Goal: Task Accomplishment & Management: Use online tool/utility

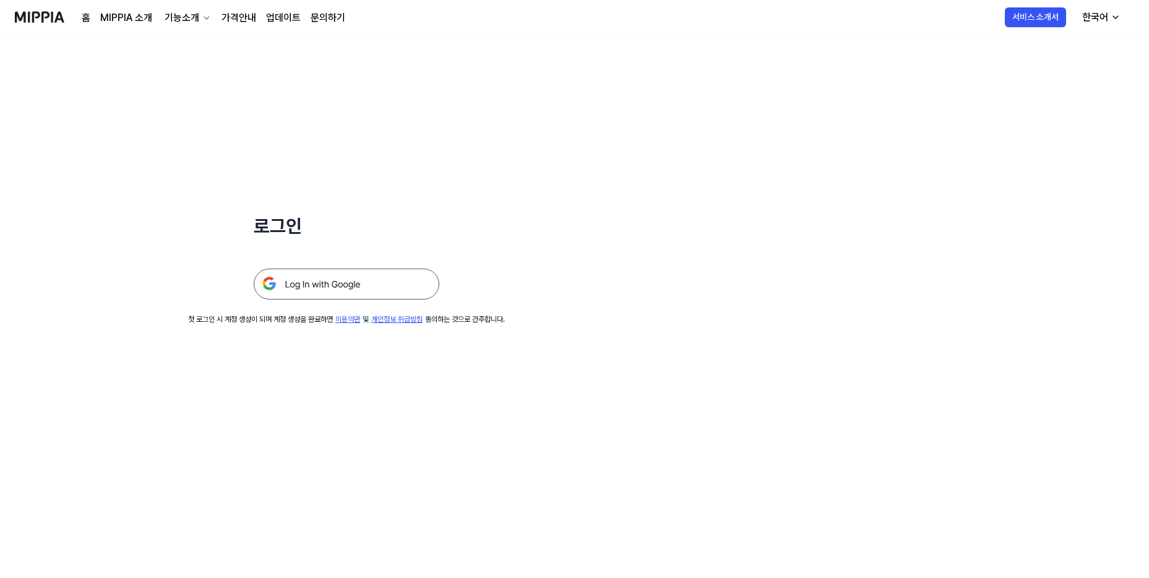
click at [371, 288] on img at bounding box center [347, 284] width 186 height 31
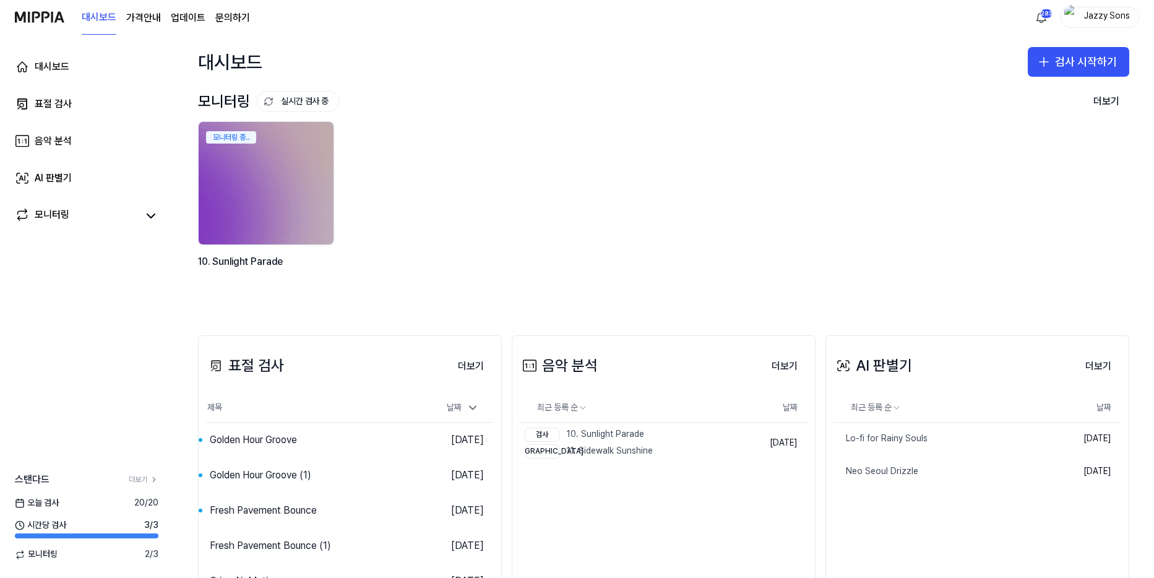
click at [59, 88] on div "대시보드 표절 검사 음악 분석 AI 판별기 모니터링" at bounding box center [86, 141] width 173 height 213
click at [67, 103] on div "표절 검사" at bounding box center [53, 104] width 37 height 15
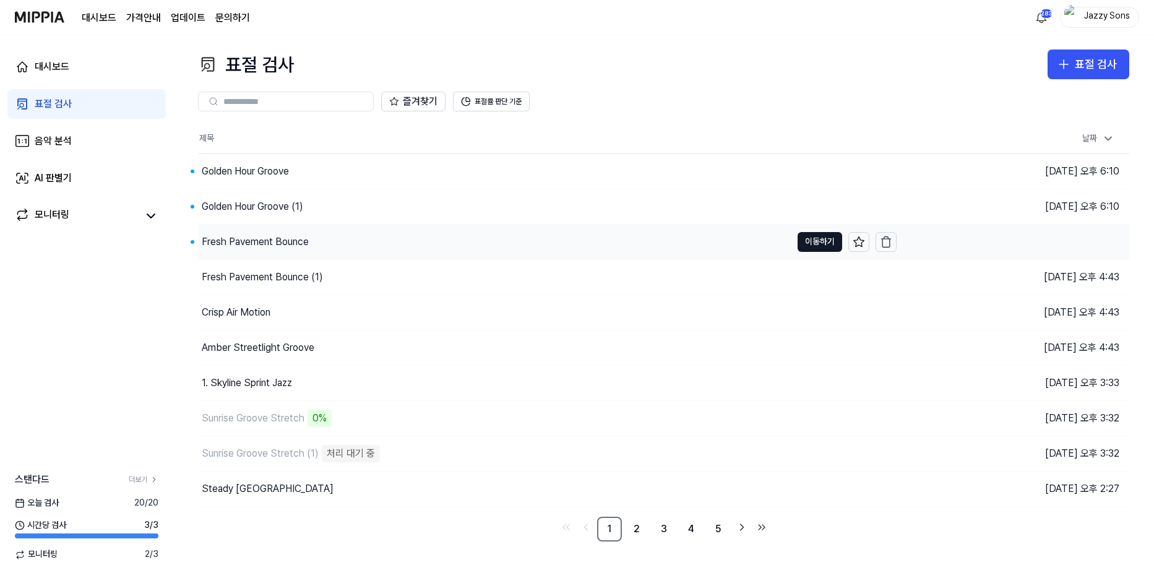
click at [256, 251] on div "Fresh Pavement Bounce" at bounding box center [494, 242] width 593 height 35
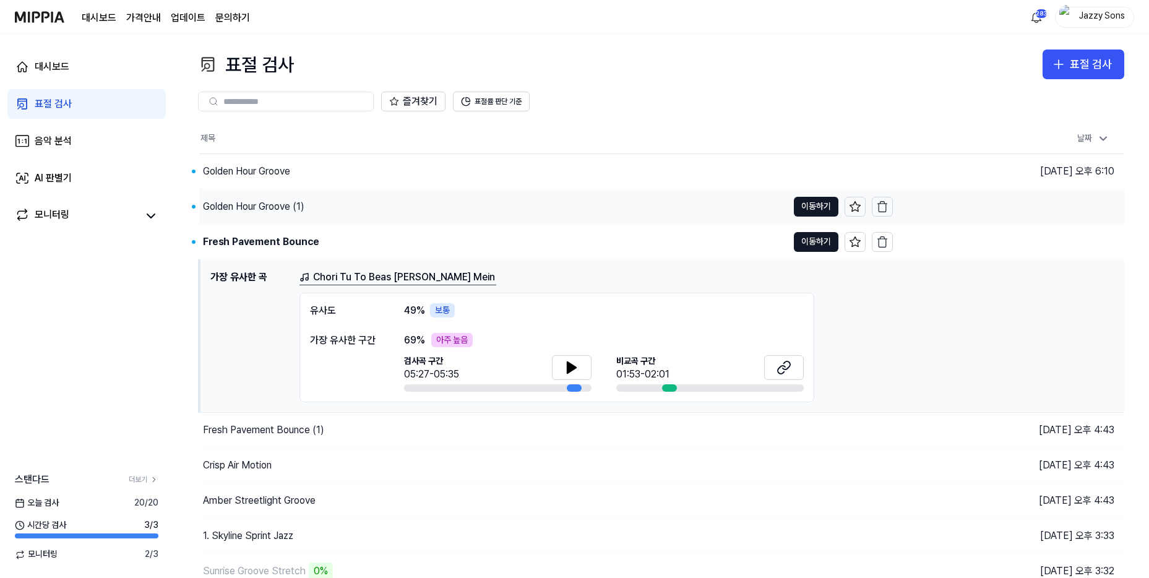
click at [267, 210] on div "Golden Hour Groove (1)" at bounding box center [253, 206] width 101 height 15
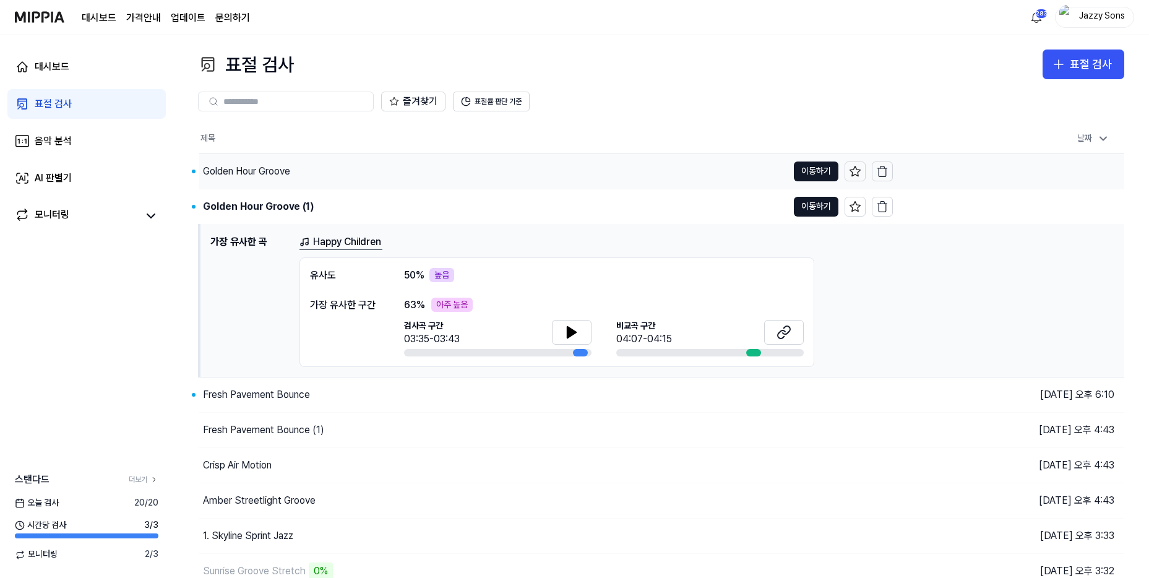
click at [267, 173] on div "Golden Hour Groove" at bounding box center [246, 171] width 87 height 15
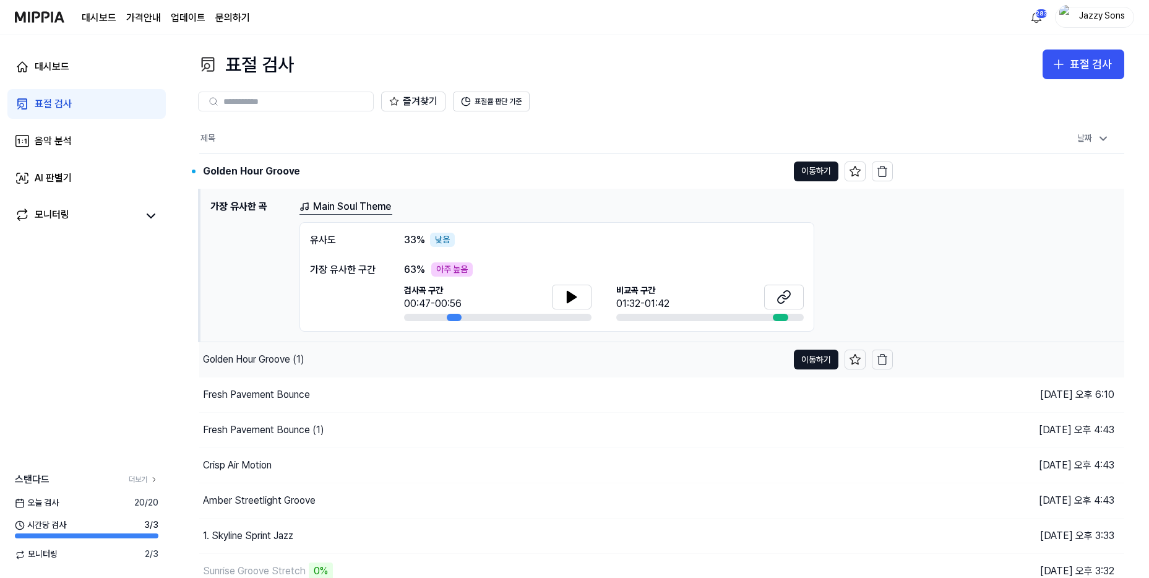
click at [250, 368] on div "Golden Hour Groove (1)" at bounding box center [493, 359] width 589 height 35
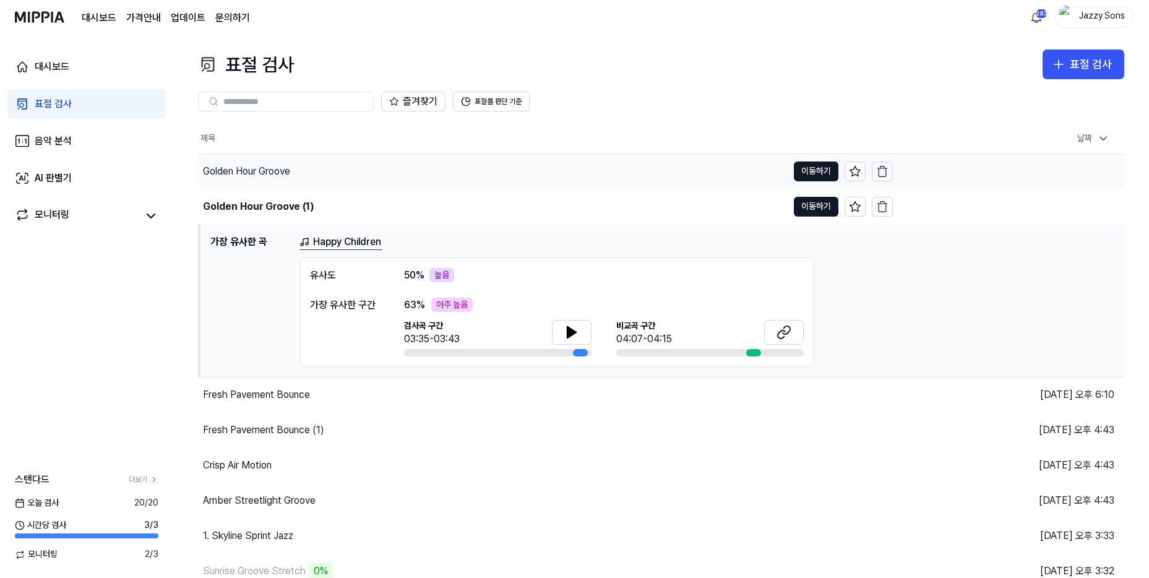
click at [253, 177] on div "Golden Hour Groove" at bounding box center [246, 171] width 87 height 15
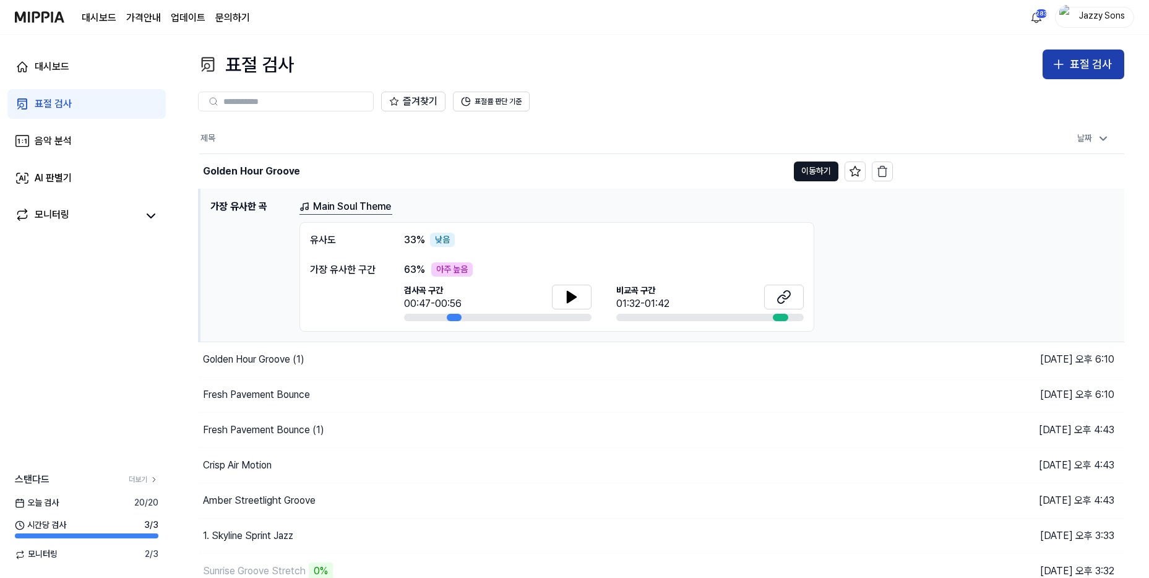
click at [1063, 71] on icon "button" at bounding box center [1058, 64] width 15 height 15
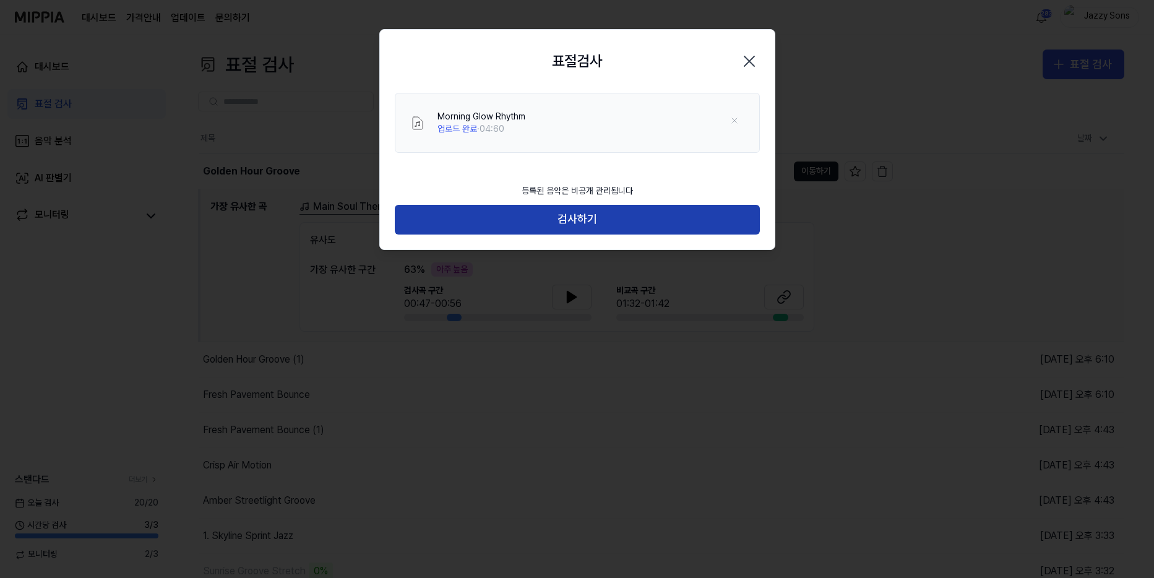
click at [593, 220] on button "검사하기" at bounding box center [577, 220] width 365 height 30
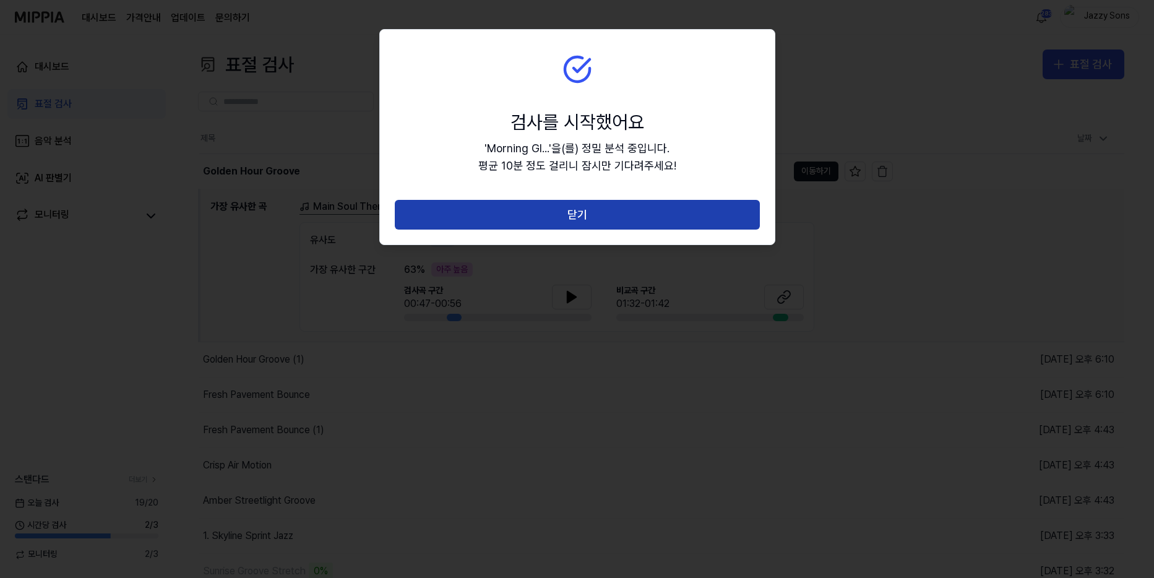
click at [590, 210] on button "닫기" at bounding box center [577, 215] width 365 height 30
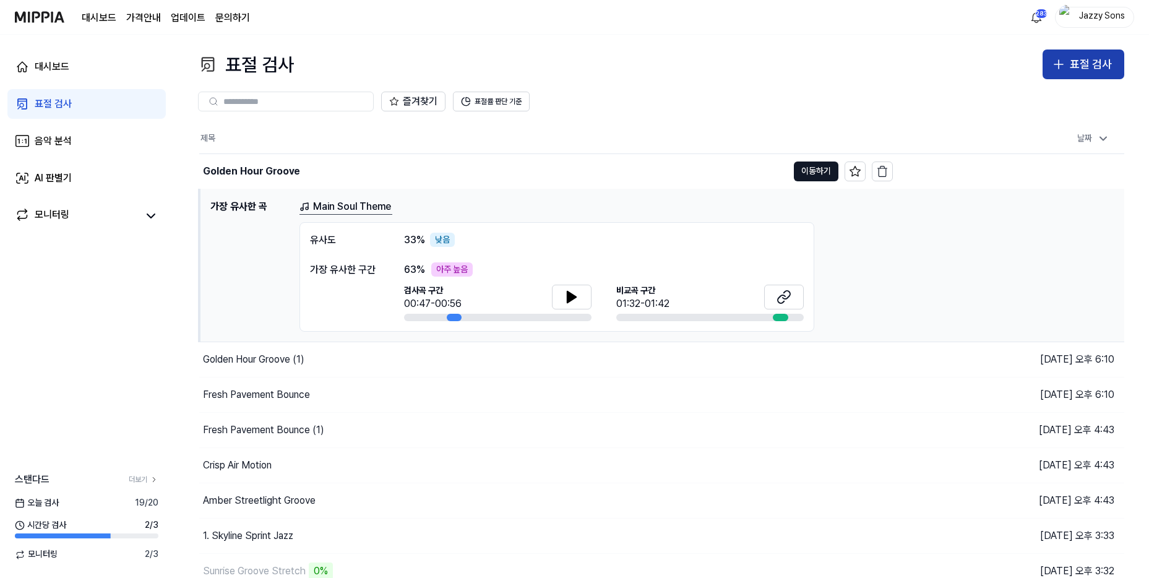
click at [1080, 63] on div "표절 검사" at bounding box center [1091, 65] width 42 height 18
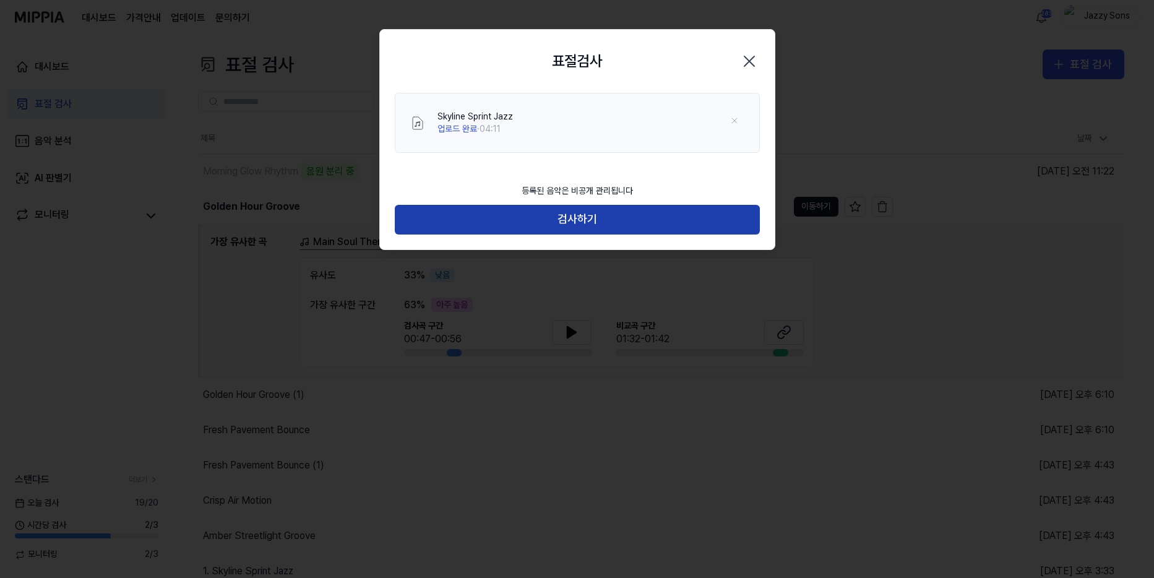
click at [637, 214] on button "검사하기" at bounding box center [577, 220] width 365 height 30
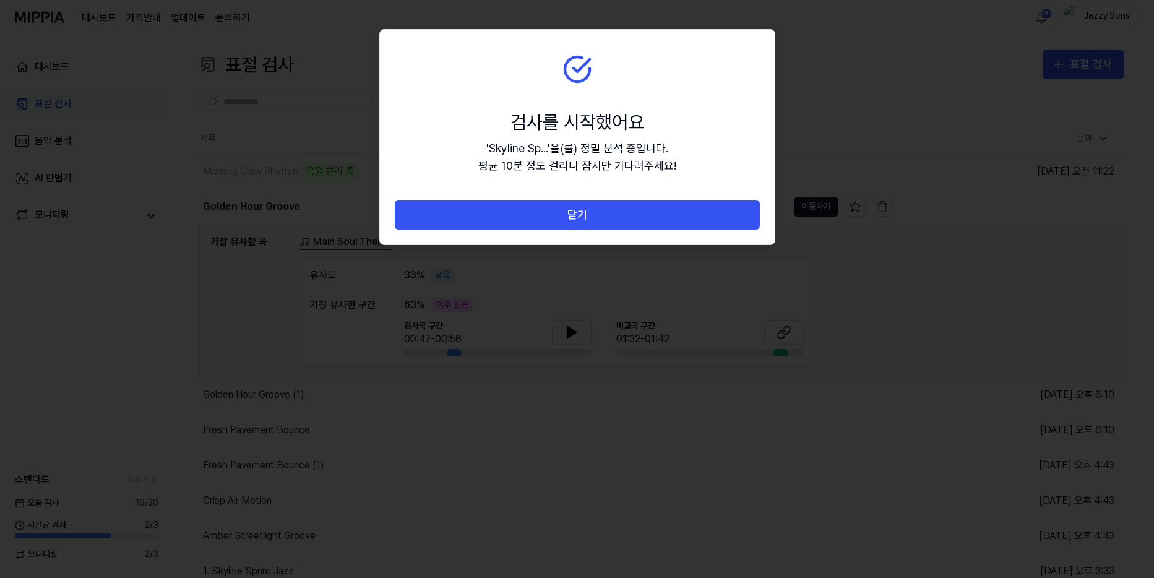
click at [574, 221] on button "닫기" at bounding box center [577, 215] width 365 height 30
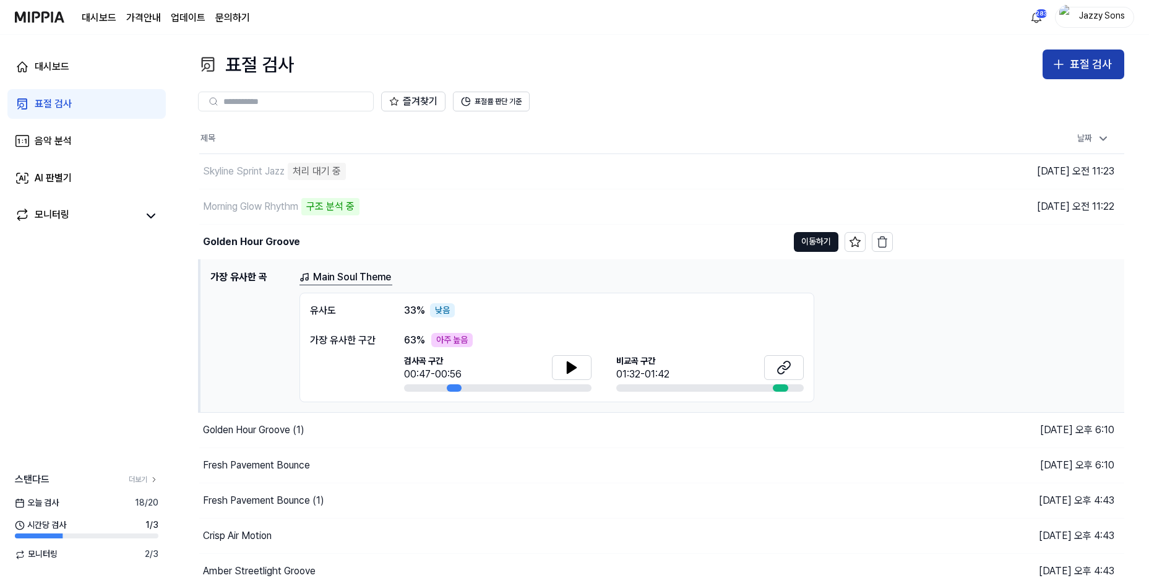
click at [1094, 67] on div "표절 검사" at bounding box center [1091, 65] width 42 height 18
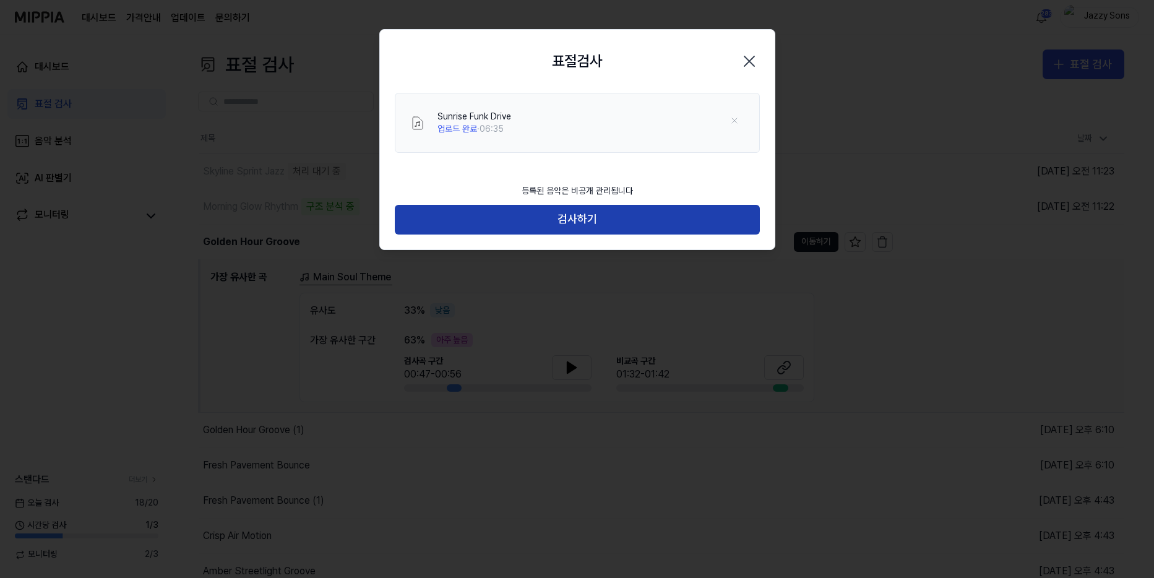
click at [514, 220] on button "검사하기" at bounding box center [577, 220] width 365 height 30
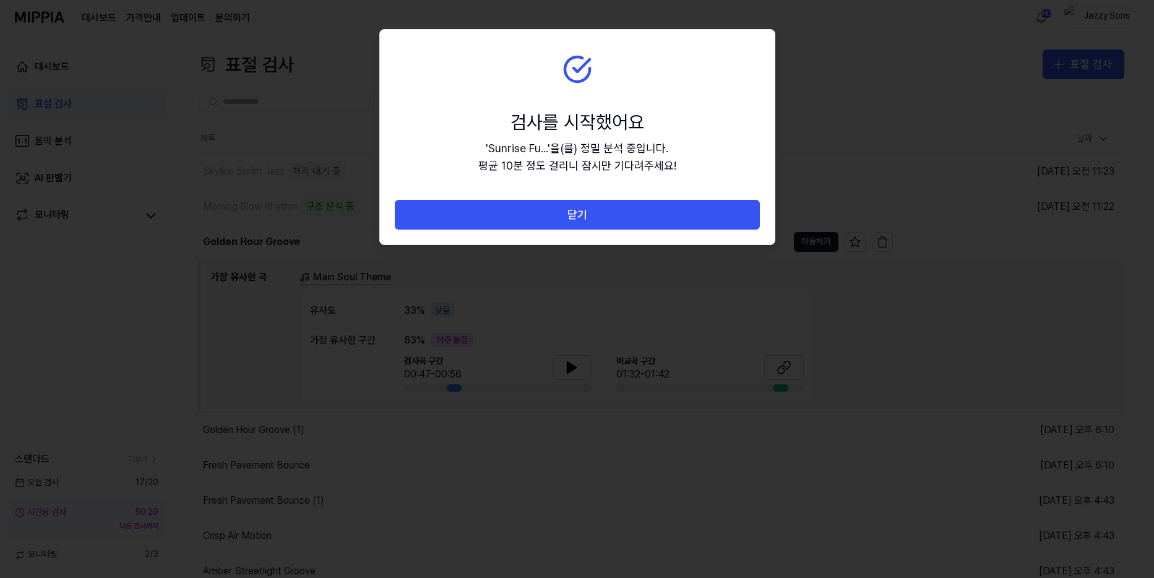
click at [564, 215] on button "닫기" at bounding box center [577, 215] width 365 height 30
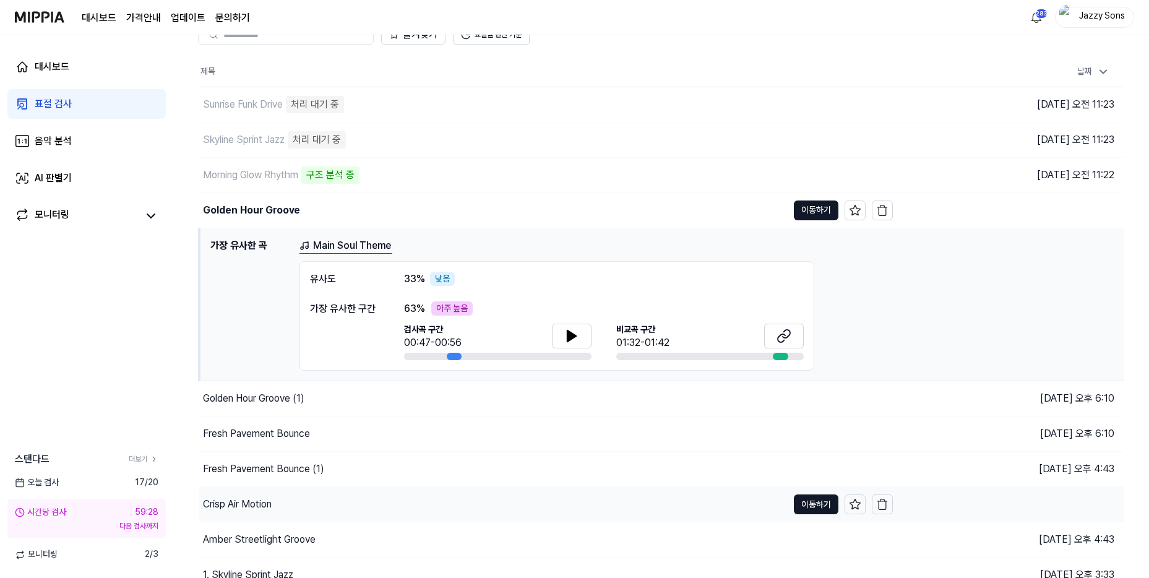
scroll to position [116, 0]
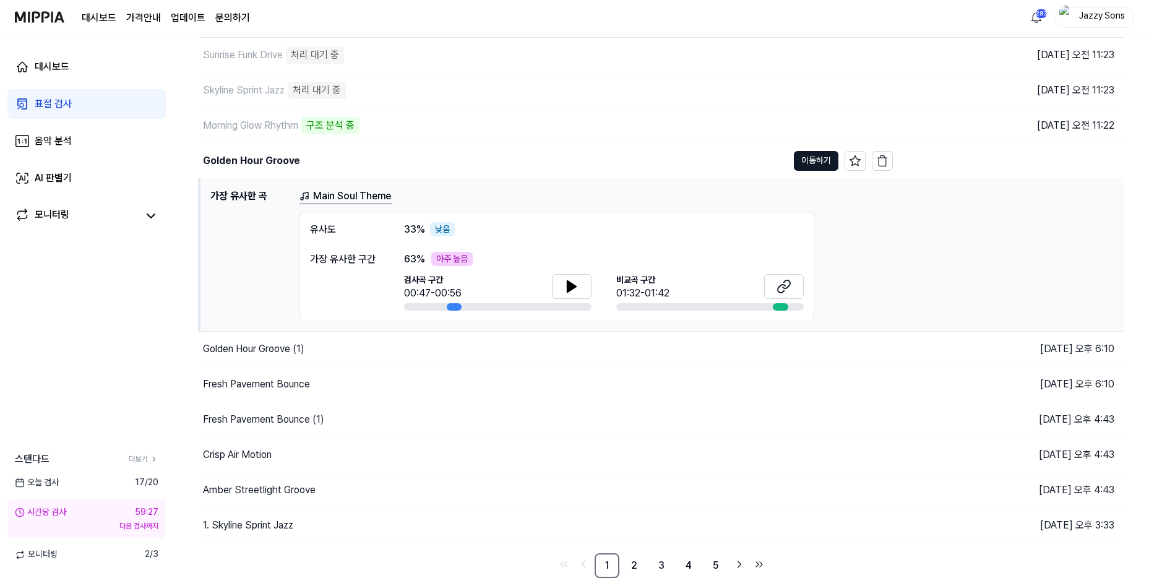
click at [52, 100] on div "표절 검사" at bounding box center [53, 104] width 37 height 15
click at [633, 568] on link "2" at bounding box center [634, 565] width 25 height 25
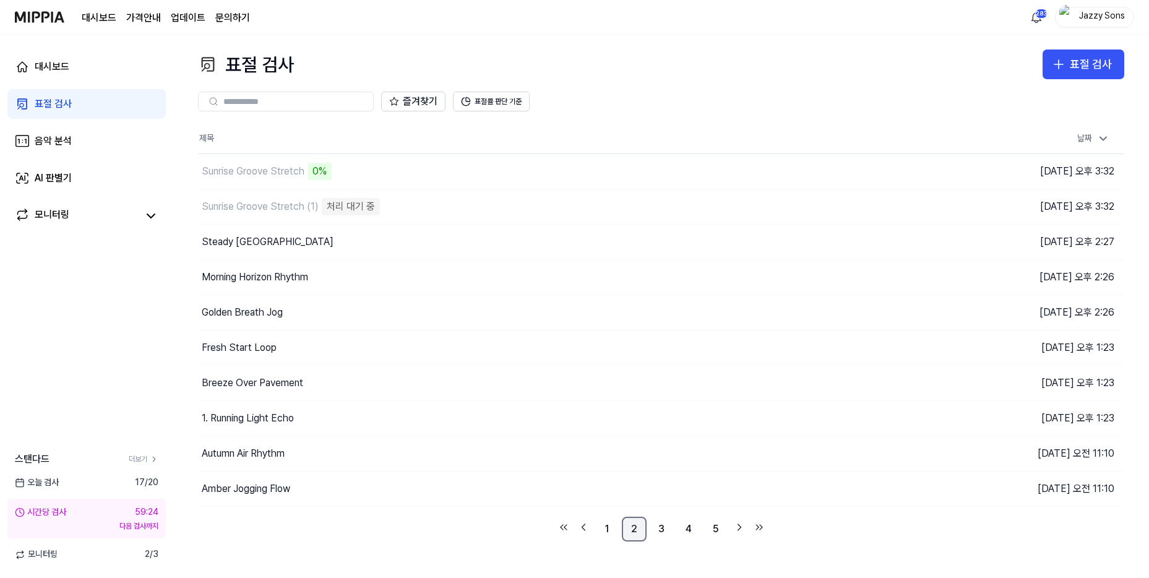
scroll to position [0, 0]
click at [272, 174] on div "Sunrise Groove Stretch" at bounding box center [253, 171] width 103 height 15
click at [274, 212] on div "Sunrise Groove Stretch (1)" at bounding box center [260, 206] width 117 height 15
click at [888, 205] on icon "button" at bounding box center [886, 207] width 12 height 12
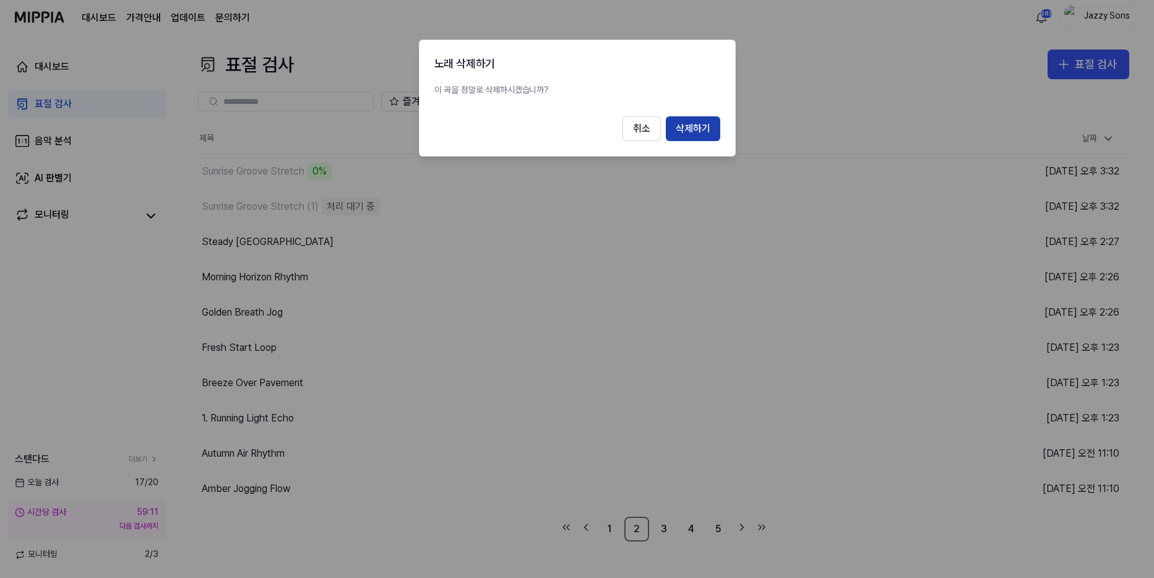
click at [693, 131] on button "삭제하기" at bounding box center [693, 128] width 54 height 25
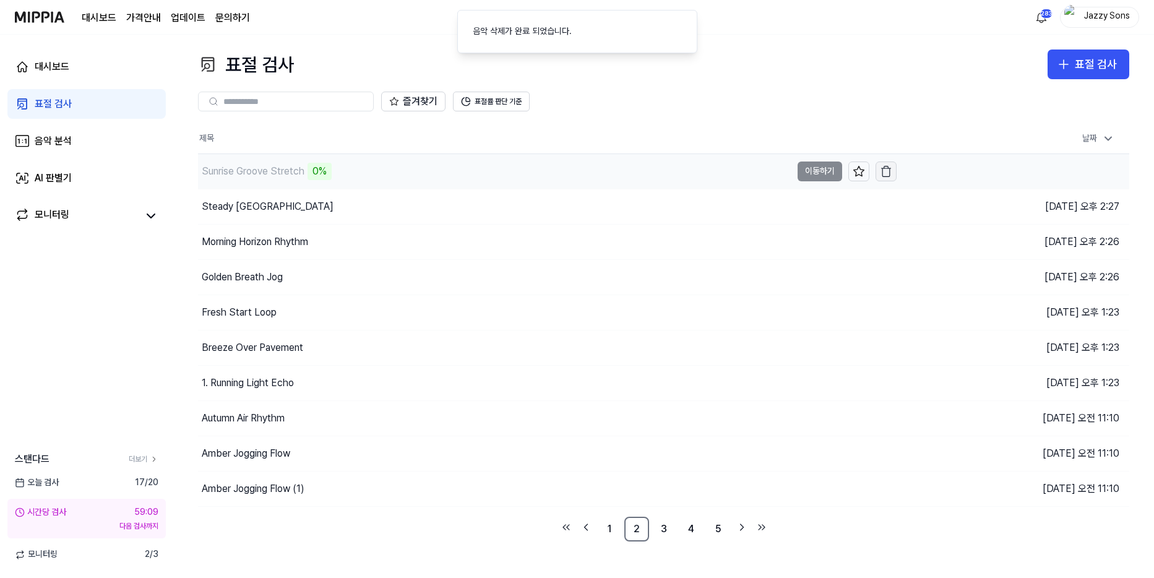
click at [883, 169] on icon "button" at bounding box center [886, 171] width 12 height 12
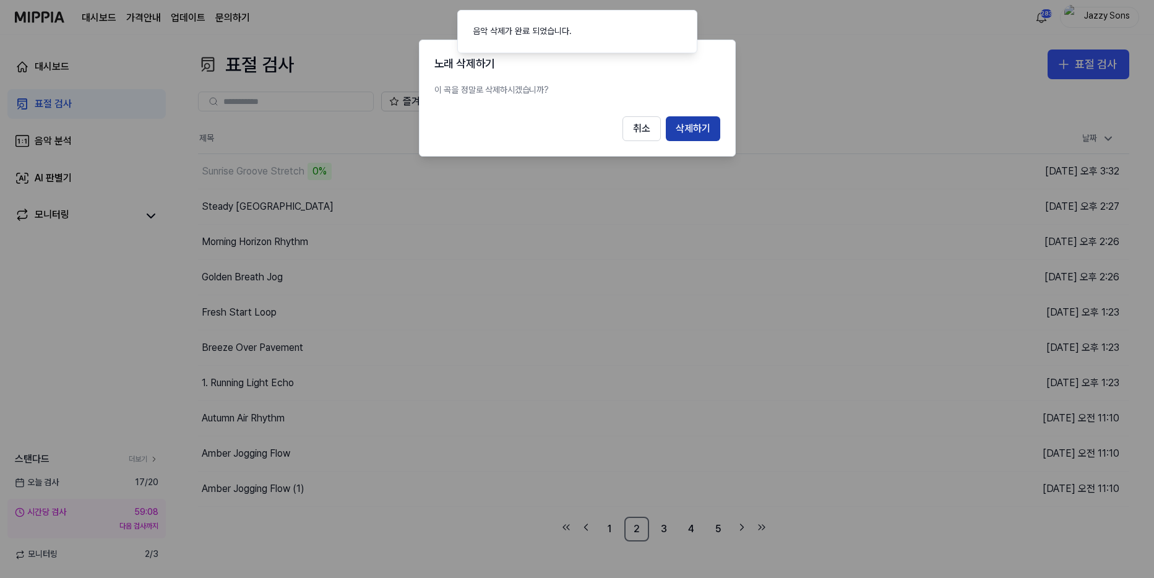
click at [700, 128] on button "삭제하기" at bounding box center [693, 128] width 54 height 25
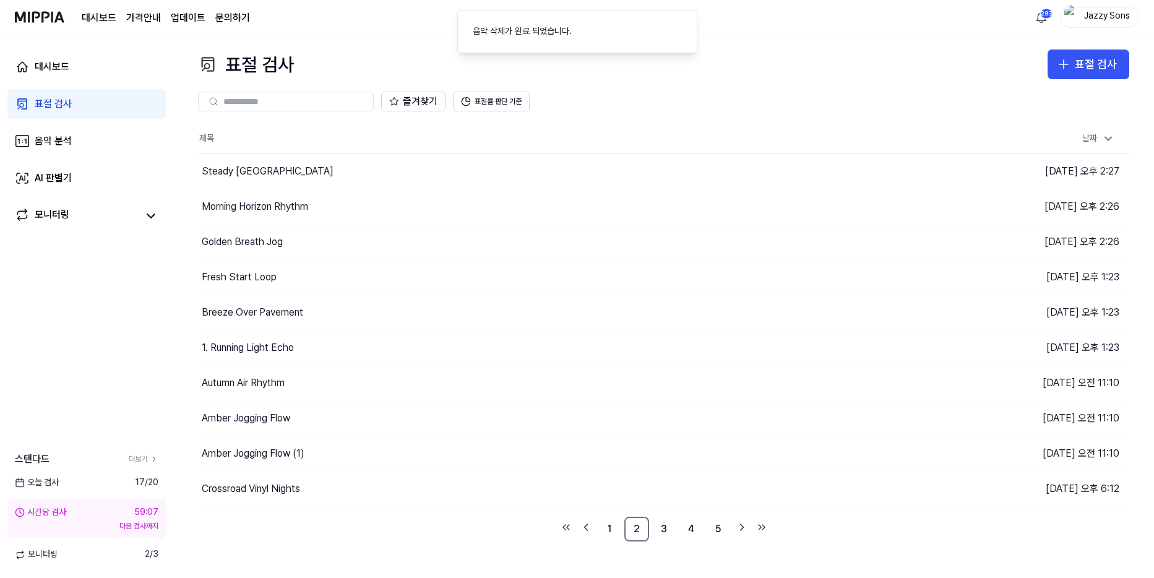
click at [35, 101] on div "표절 검사" at bounding box center [53, 104] width 37 height 15
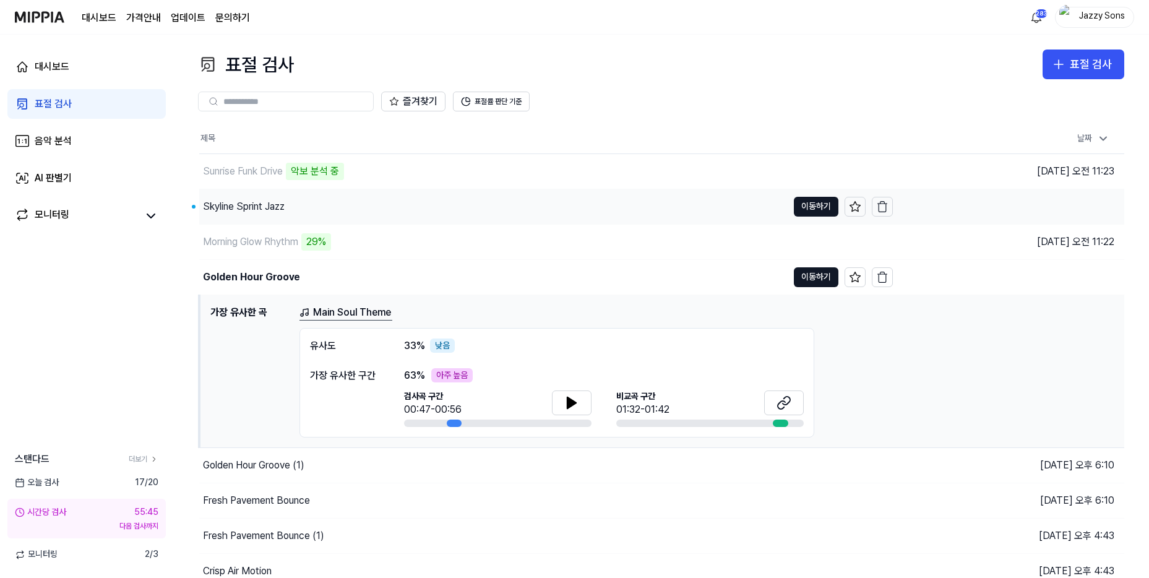
click at [234, 206] on div "Skyline Sprint Jazz" at bounding box center [244, 206] width 82 height 15
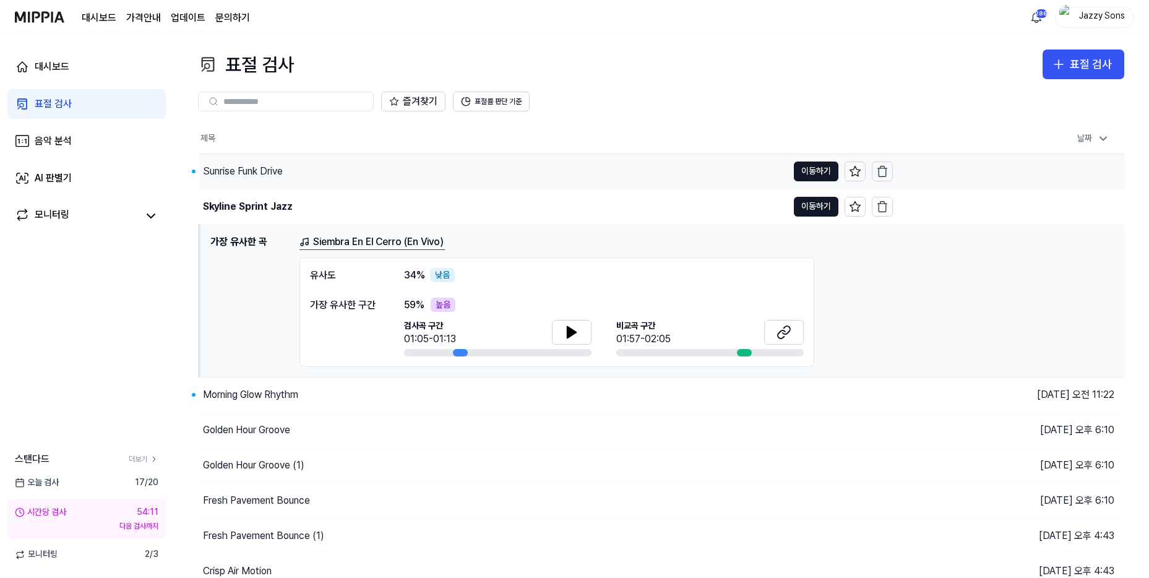
click at [265, 172] on div "Sunrise Funk Drive" at bounding box center [243, 171] width 80 height 15
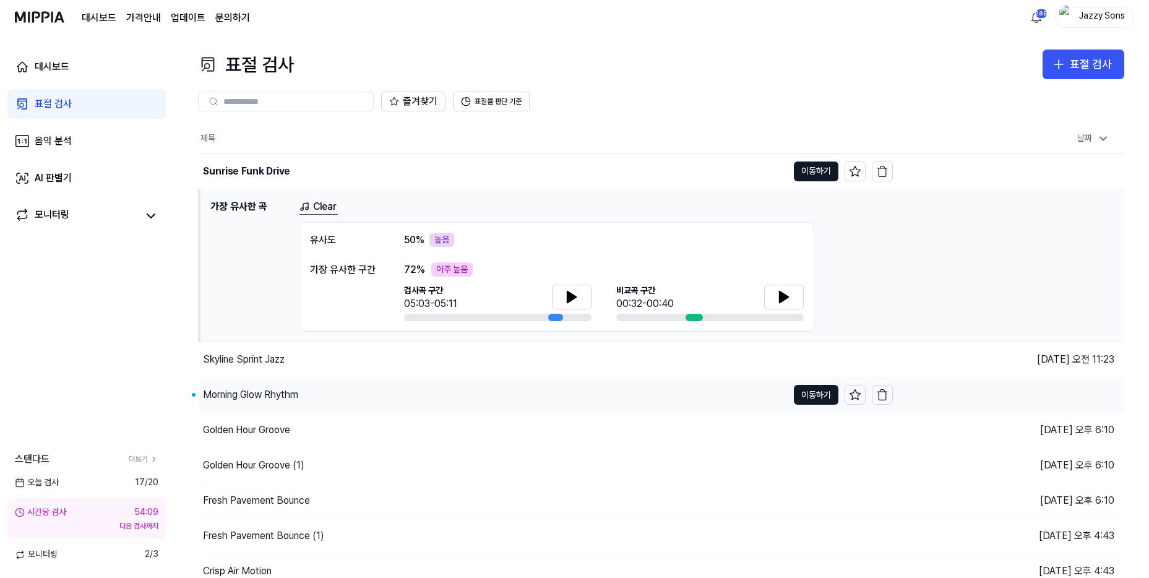
click at [259, 395] on div "Morning Glow Rhythm" at bounding box center [250, 394] width 95 height 15
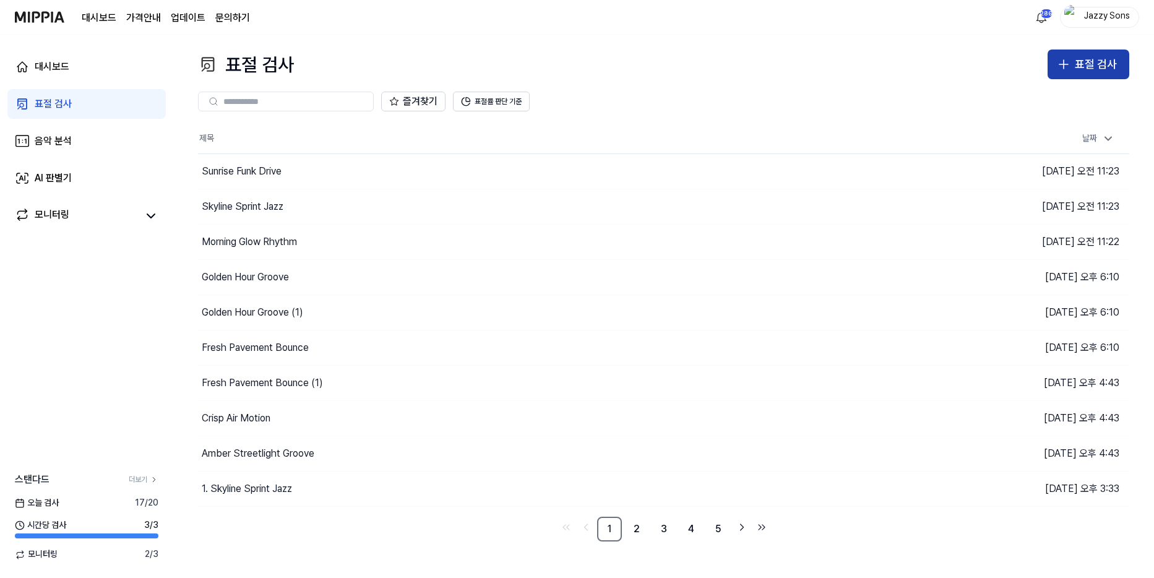
click at [1097, 63] on div "표절 검사" at bounding box center [1096, 65] width 42 height 18
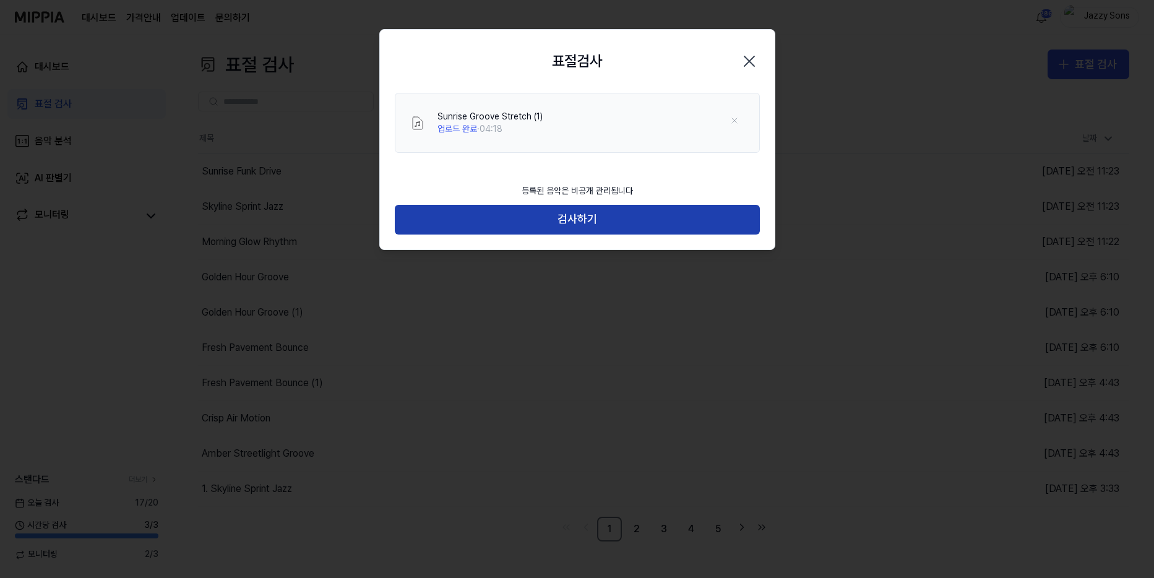
click at [575, 225] on button "검사하기" at bounding box center [577, 220] width 365 height 30
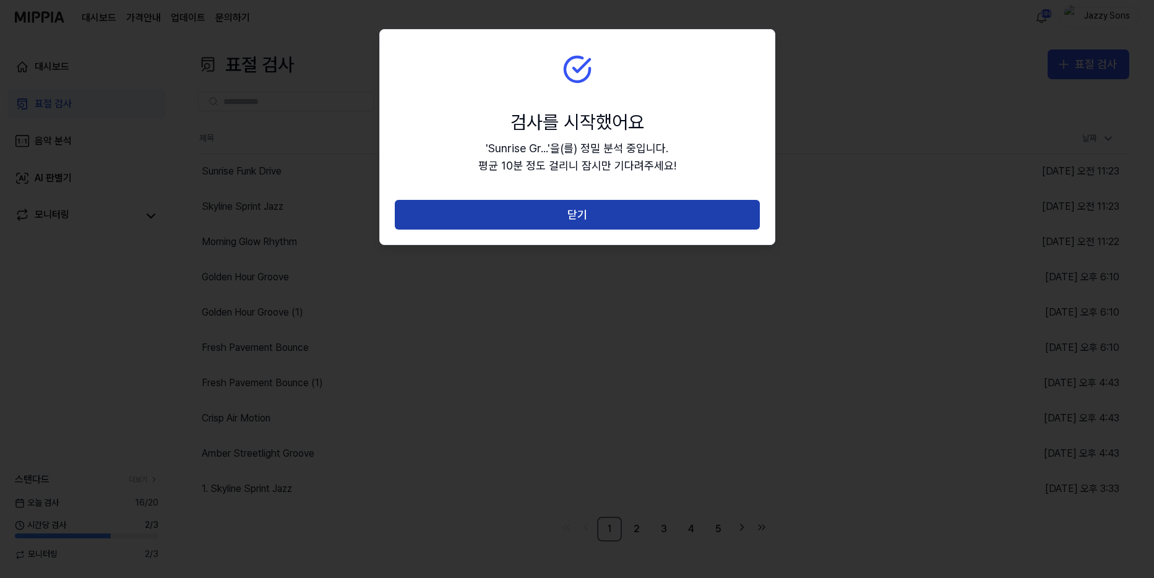
click at [579, 211] on button "닫기" at bounding box center [577, 215] width 365 height 30
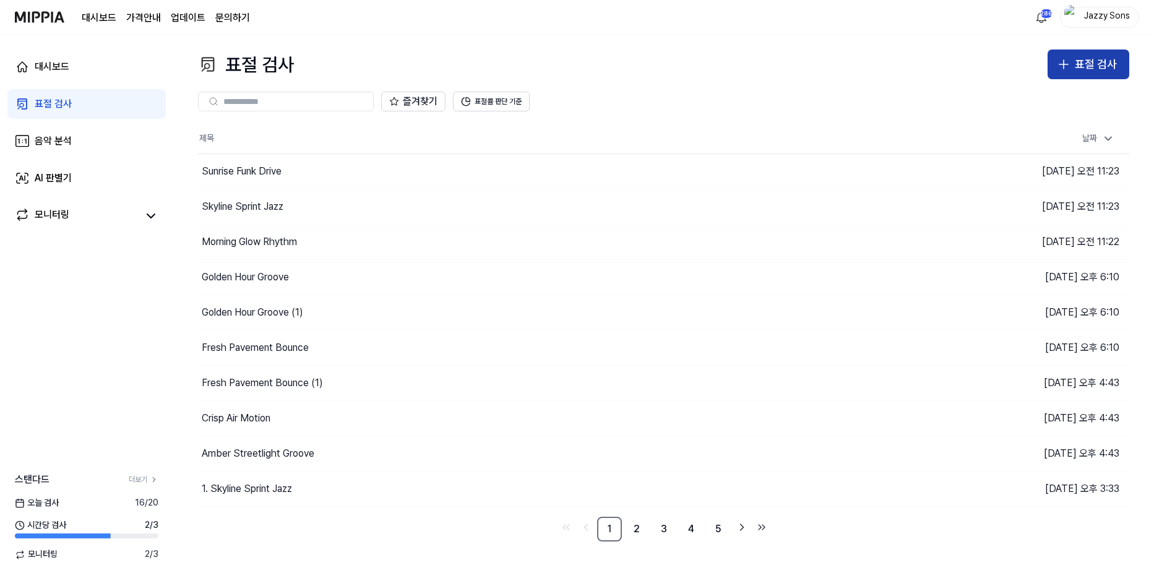
click at [1074, 71] on button "표절 검사" at bounding box center [1089, 65] width 82 height 30
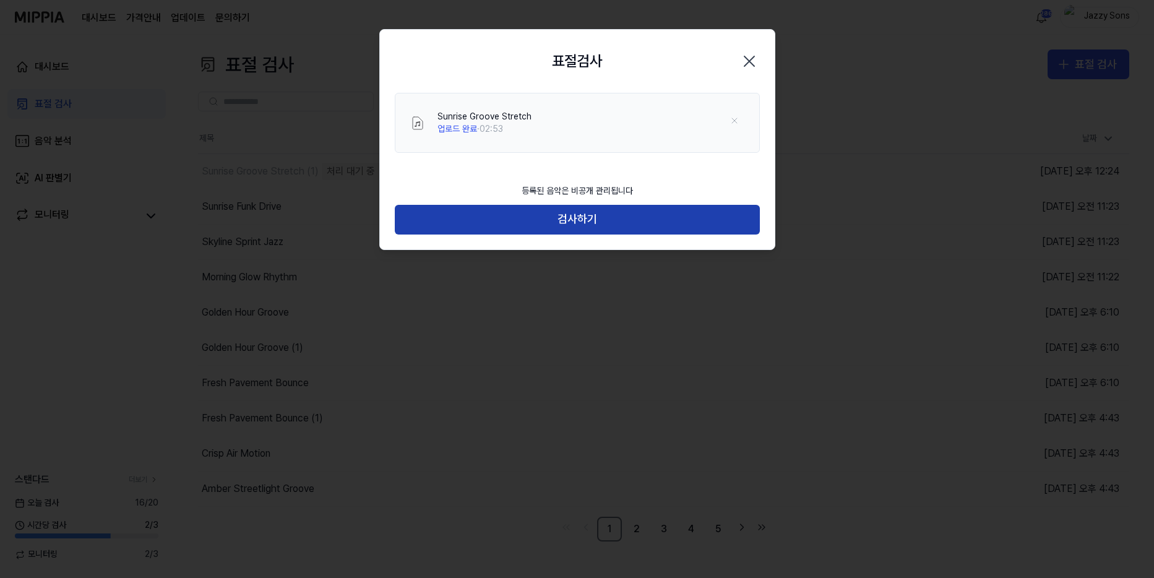
drag, startPoint x: 570, startPoint y: 225, endPoint x: 582, endPoint y: 222, distance: 12.0
click at [570, 225] on button "검사하기" at bounding box center [577, 220] width 365 height 30
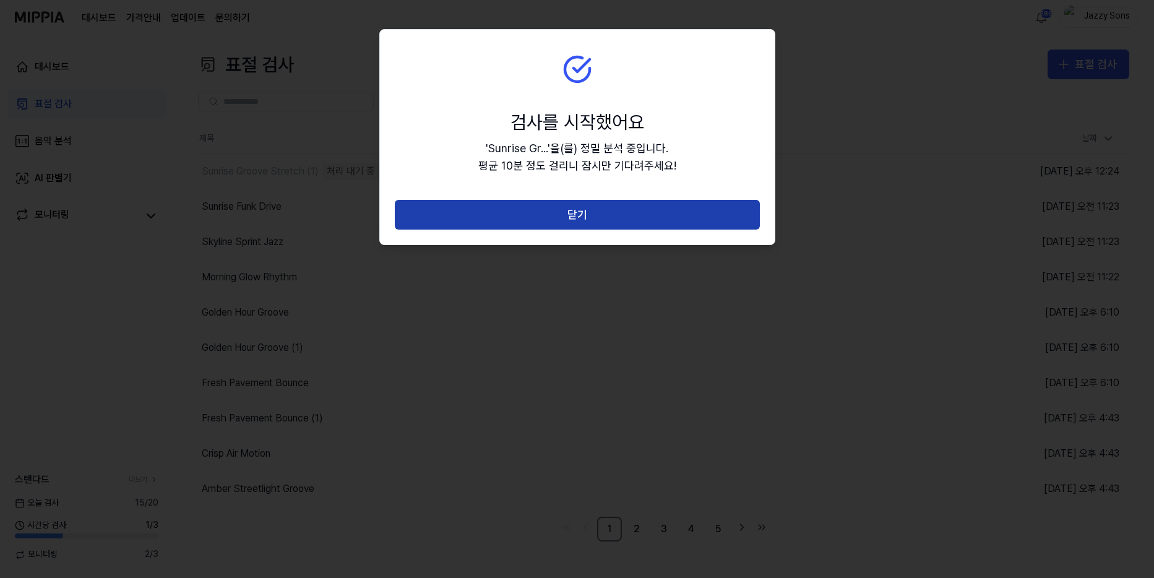
click at [592, 215] on button "닫기" at bounding box center [577, 215] width 365 height 30
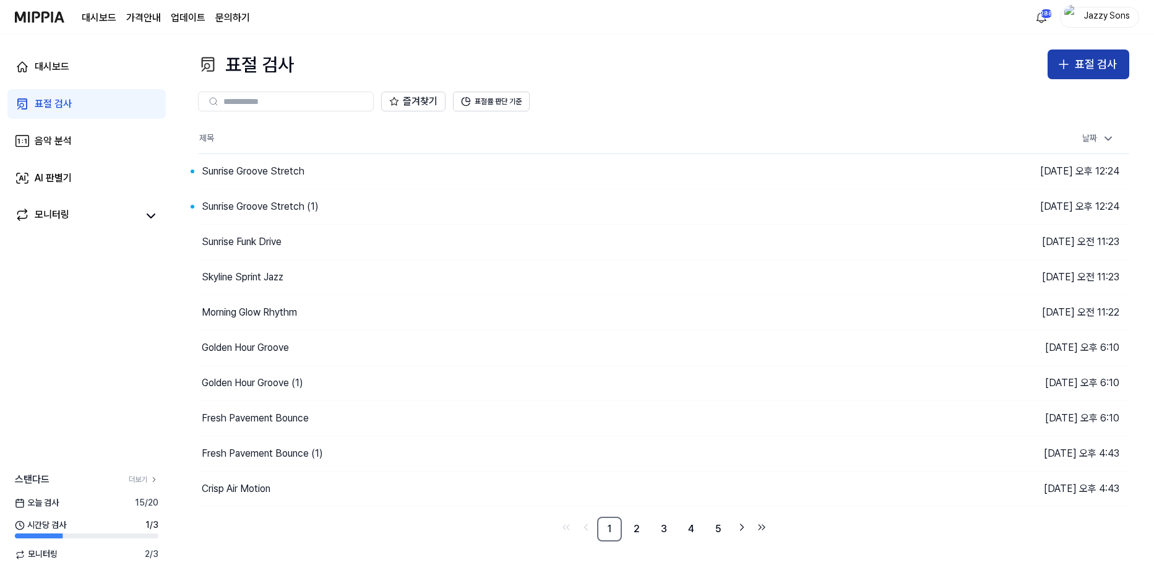
click at [1101, 58] on div "표절 검사" at bounding box center [1096, 65] width 42 height 18
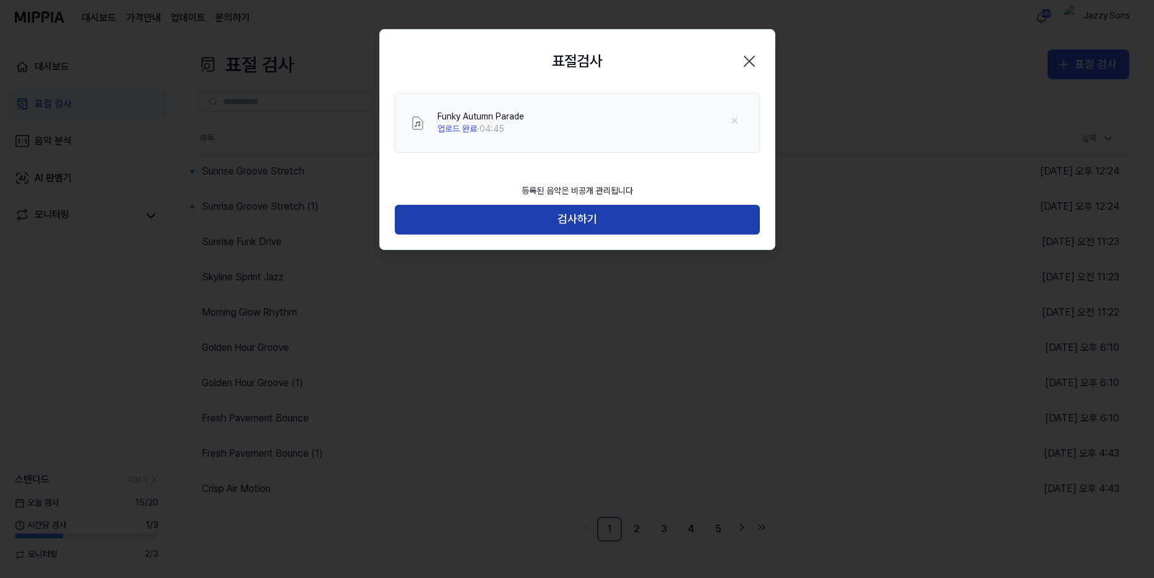
click at [501, 217] on button "검사하기" at bounding box center [577, 220] width 365 height 30
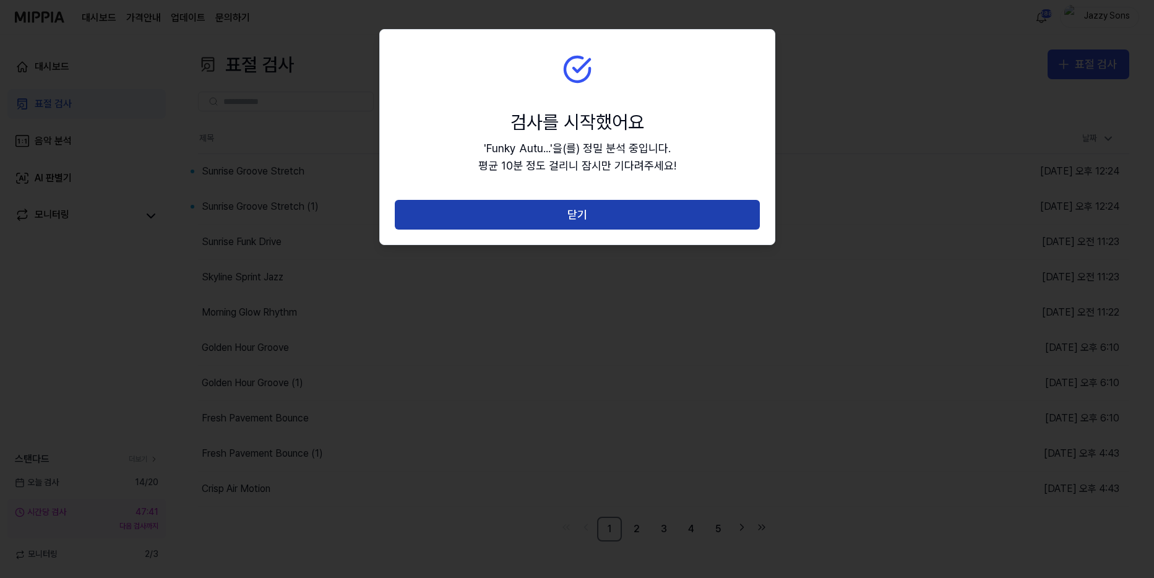
click at [548, 208] on button "닫기" at bounding box center [577, 215] width 365 height 30
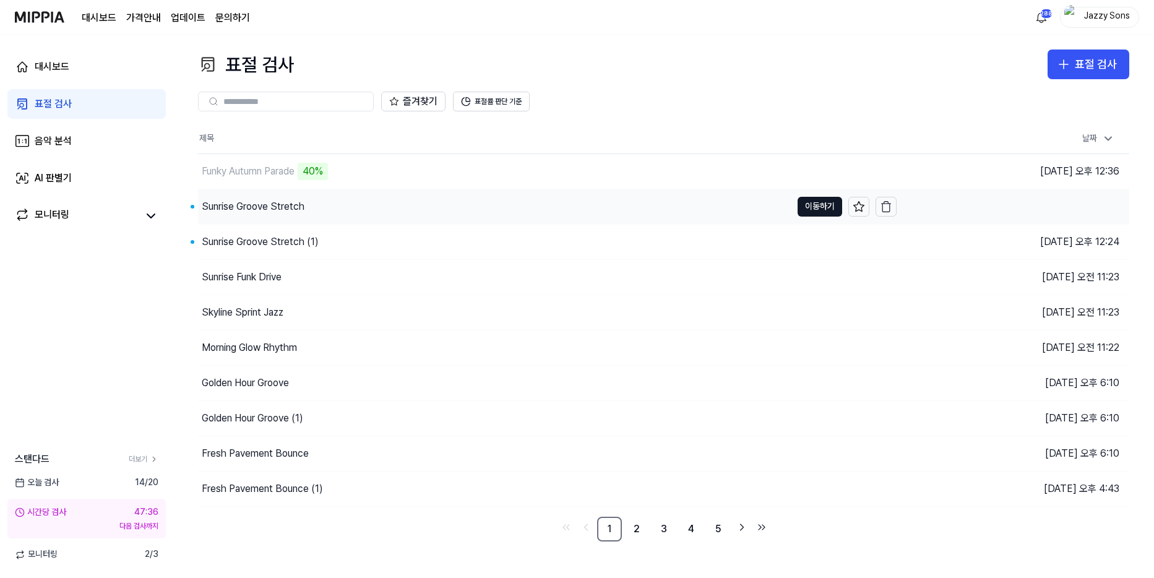
click at [273, 202] on div "Sunrise Groove Stretch" at bounding box center [253, 206] width 103 height 15
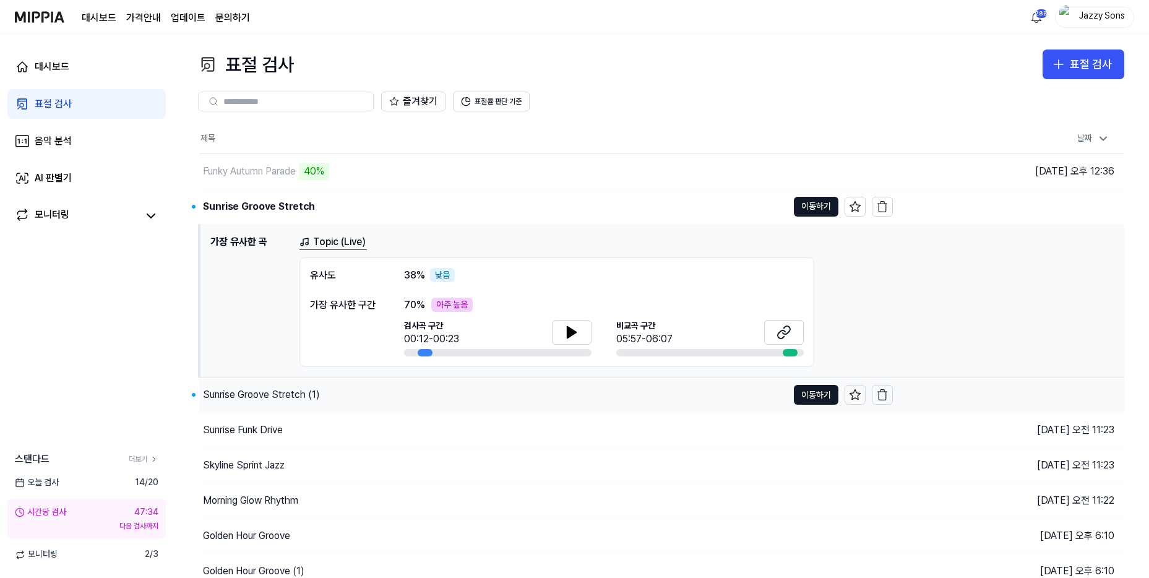
click at [260, 400] on div "Sunrise Groove Stretch (1)" at bounding box center [261, 394] width 117 height 15
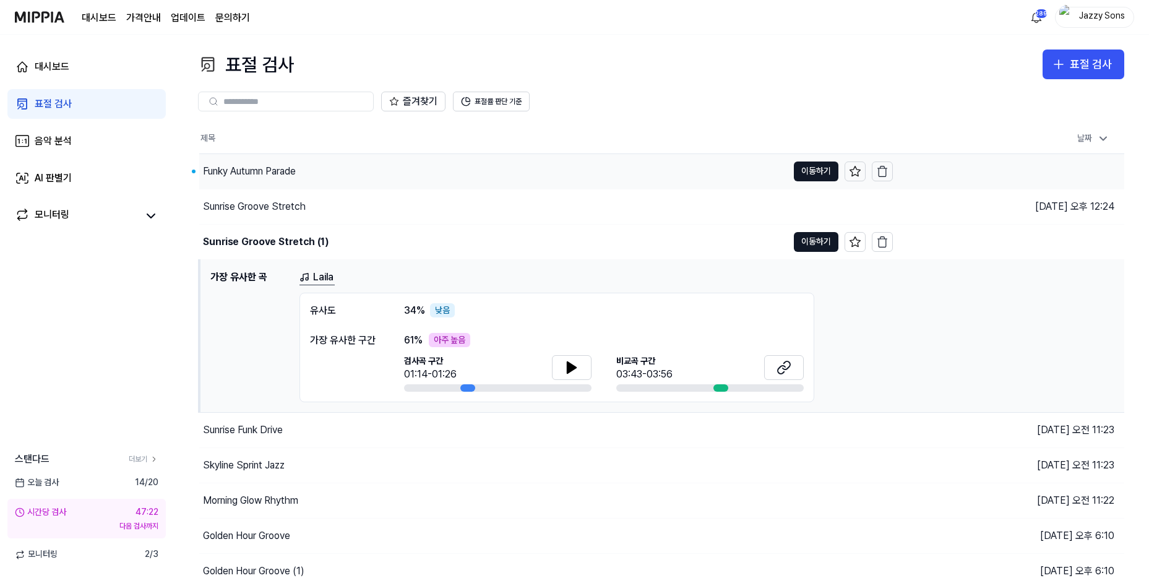
click at [293, 170] on div "Funky Autumn Parade" at bounding box center [249, 171] width 93 height 15
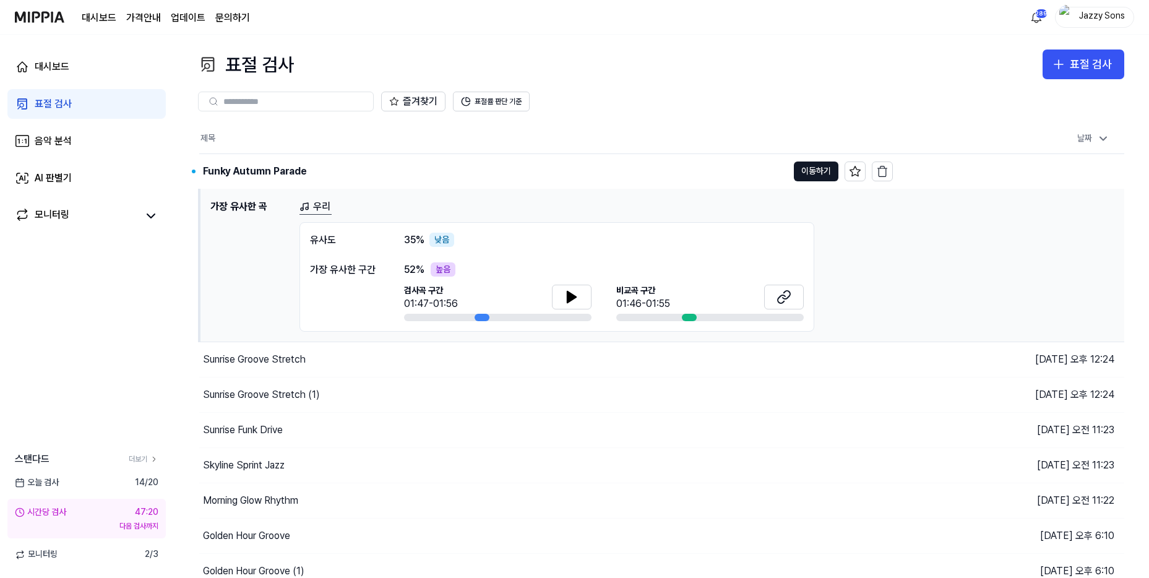
click at [49, 110] on div "표절 검사" at bounding box center [53, 104] width 37 height 15
